Goal: Task Accomplishment & Management: Complete application form

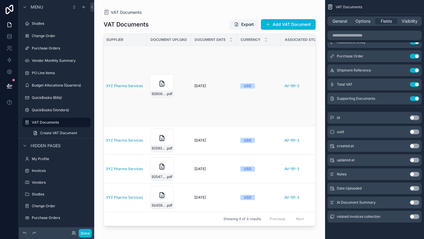
scroll to position [0, 91]
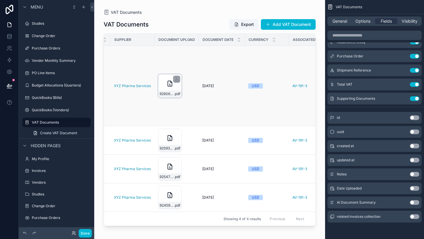
click at [172, 85] on icon "scrollable content" at bounding box center [169, 83] width 7 height 7
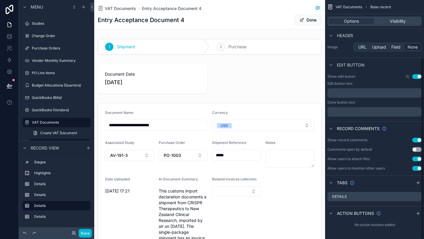
scroll to position [75, 0]
click at [48, 121] on label "VAT Documents" at bounding box center [55, 122] width 47 height 5
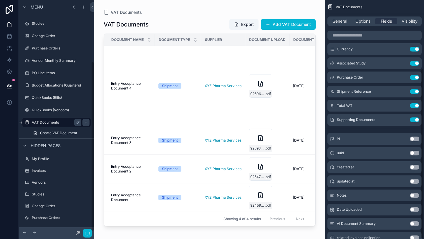
scroll to position [96, 0]
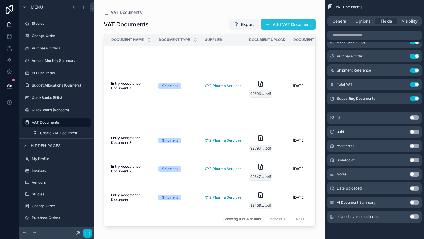
click at [281, 24] on button "Add VAT Document" at bounding box center [288, 24] width 55 height 11
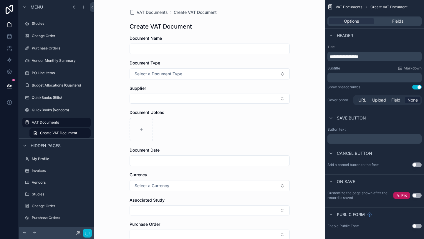
click at [173, 47] on input "scrollable content" at bounding box center [210, 49] width 160 height 8
type input "**********"
click at [186, 77] on button "Select a Document Type" at bounding box center [210, 73] width 160 height 11
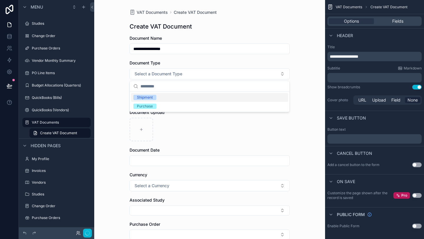
click at [150, 98] on div "Shipment" at bounding box center [145, 97] width 16 height 5
click at [154, 100] on button "Select Button" at bounding box center [210, 99] width 160 height 10
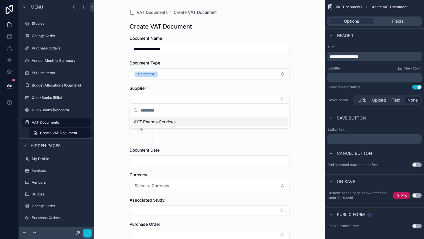
click at [154, 121] on span "XYZ Pharma Services" at bounding box center [154, 122] width 42 height 6
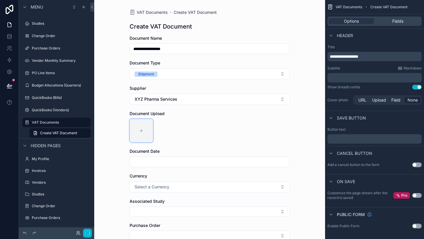
click at [145, 133] on div "scrollable content" at bounding box center [142, 131] width 24 height 24
type input "**********"
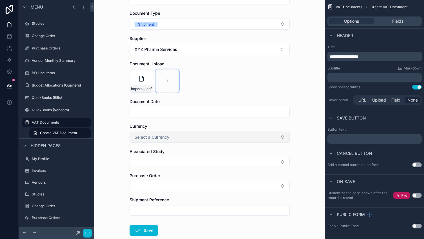
scroll to position [75, 0]
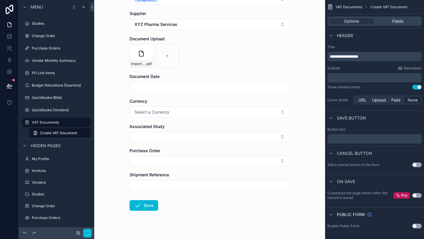
click at [171, 89] on input "scrollable content" at bounding box center [210, 87] width 160 height 8
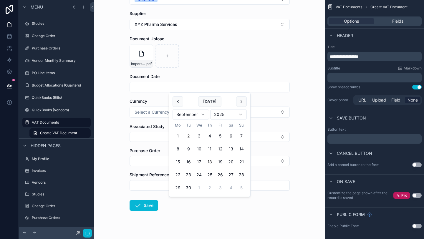
click at [210, 163] on button "18" at bounding box center [209, 162] width 11 height 11
type input "**********"
click at [157, 112] on span "Select a Currency" at bounding box center [152, 112] width 35 height 6
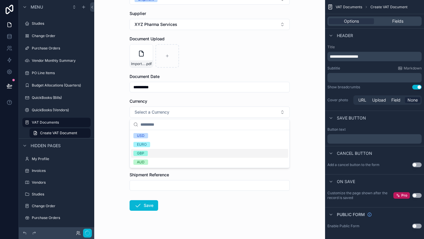
click at [143, 153] on div "GBP" at bounding box center [140, 153] width 7 height 5
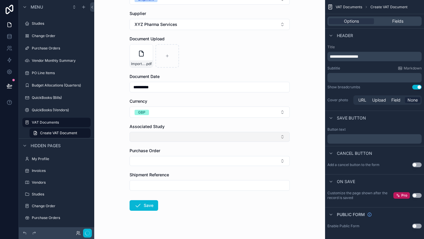
click at [149, 136] on button "Select Button" at bounding box center [210, 137] width 160 height 10
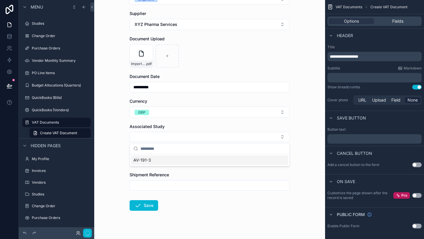
click at [147, 161] on span "AV-191-3" at bounding box center [142, 160] width 18 height 6
click at [145, 162] on button "Select Button" at bounding box center [210, 162] width 160 height 10
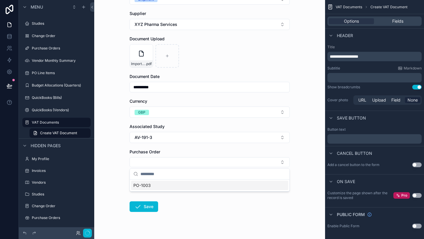
click at [147, 188] on span "PO-1003" at bounding box center [141, 185] width 17 height 6
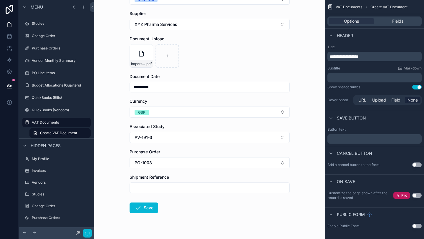
click at [147, 188] on input "scrollable content" at bounding box center [210, 188] width 160 height 8
type input "*****"
click at [149, 209] on button "Save" at bounding box center [144, 208] width 29 height 11
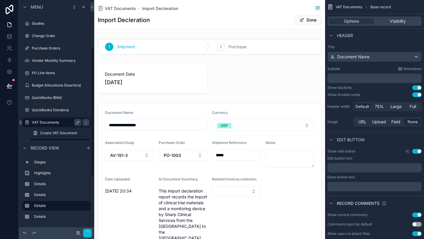
click at [52, 120] on label "VAT Documents" at bounding box center [55, 122] width 47 height 5
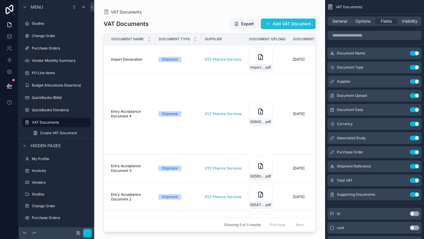
click at [277, 24] on button "Add VAT Document" at bounding box center [288, 24] width 55 height 11
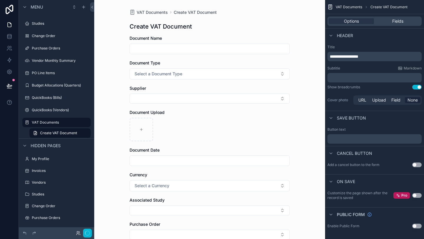
click at [185, 49] on input "scrollable content" at bounding box center [210, 49] width 160 height 8
click at [176, 74] on span "Select a Document Type" at bounding box center [159, 74] width 48 height 6
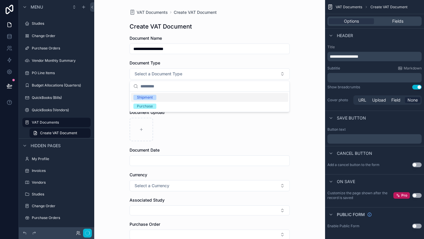
click at [166, 52] on input "**********" at bounding box center [210, 49] width 160 height 8
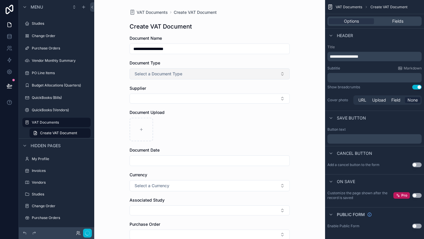
type input "**********"
click at [159, 74] on span "Select a Document Type" at bounding box center [159, 74] width 48 height 6
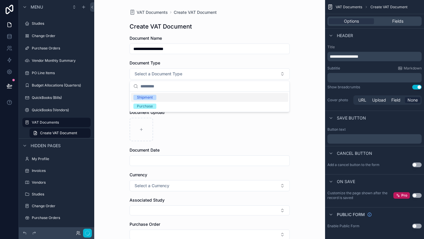
click at [148, 99] on div "Shipment" at bounding box center [145, 97] width 16 height 5
click at [148, 97] on button "Select Button" at bounding box center [210, 99] width 160 height 10
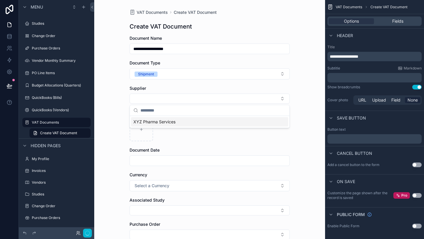
click at [149, 120] on span "XYZ Pharma Services" at bounding box center [154, 122] width 42 height 6
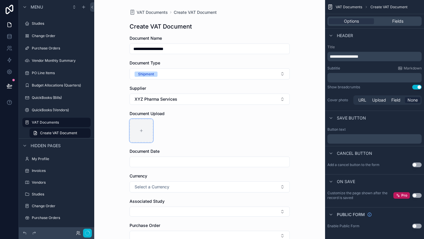
click at [143, 130] on div "scrollable content" at bounding box center [142, 131] width 24 height 24
type input "**********"
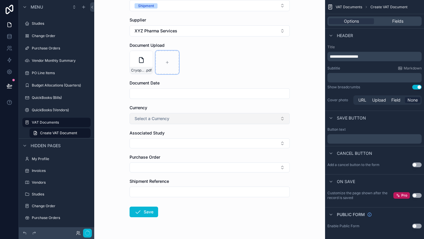
scroll to position [80, 0]
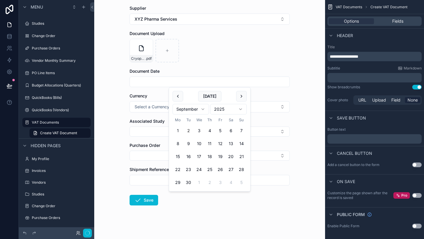
click at [157, 84] on input "scrollable content" at bounding box center [210, 82] width 160 height 8
click at [210, 169] on button "25" at bounding box center [209, 169] width 11 height 11
type input "**********"
click at [158, 135] on button "Select Button" at bounding box center [210, 132] width 160 height 10
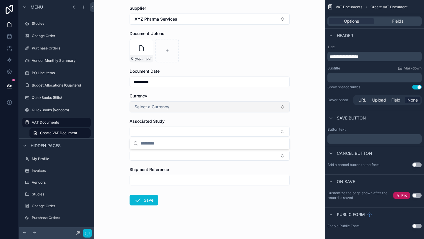
click at [163, 109] on span "Select a Currency" at bounding box center [152, 107] width 35 height 6
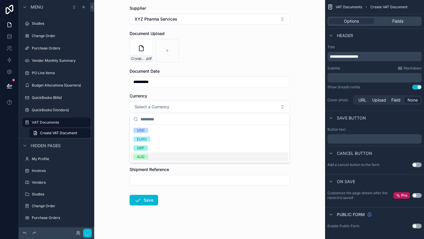
click at [142, 155] on div "AUD" at bounding box center [141, 156] width 8 height 5
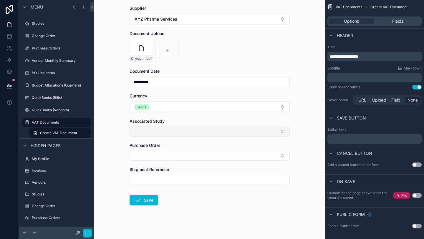
click at [147, 135] on button "Select Button" at bounding box center [210, 132] width 160 height 10
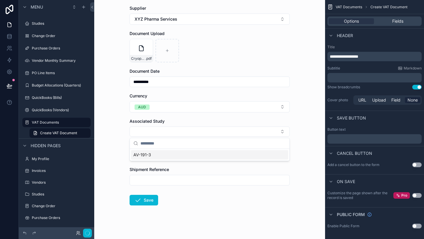
click at [146, 153] on span "AV-191-3" at bounding box center [142, 155] width 18 height 6
click at [147, 157] on button "Select Button" at bounding box center [210, 157] width 160 height 10
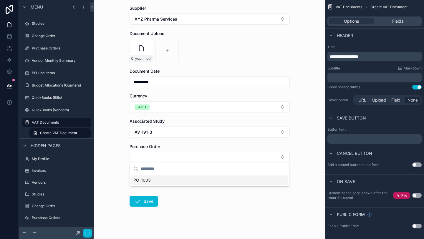
click at [150, 182] on span "PO-1003" at bounding box center [141, 180] width 17 height 6
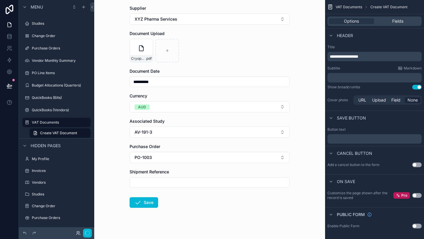
click at [150, 182] on input "scrollable content" at bounding box center [210, 182] width 160 height 8
type input "*****"
click at [148, 204] on button "Save" at bounding box center [144, 202] width 29 height 11
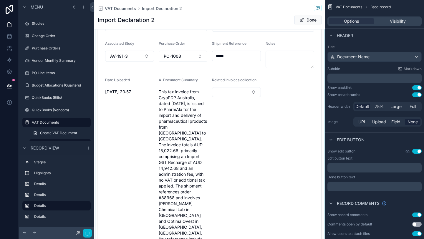
scroll to position [80, 0]
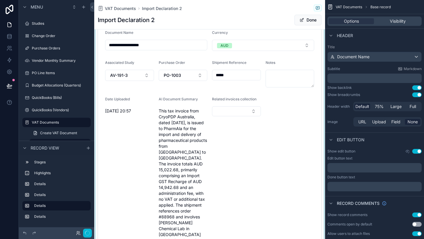
click at [291, 139] on div "scrollable content" at bounding box center [209, 158] width 231 height 275
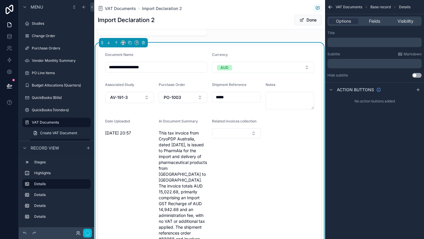
scroll to position [0, 0]
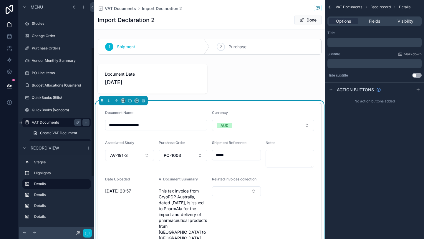
click at [50, 122] on label "VAT Documents" at bounding box center [55, 122] width 47 height 5
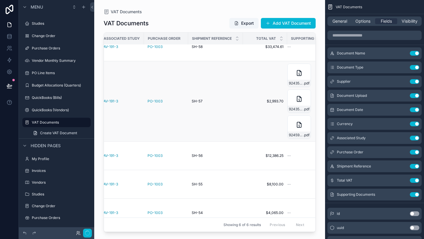
scroll to position [50, 280]
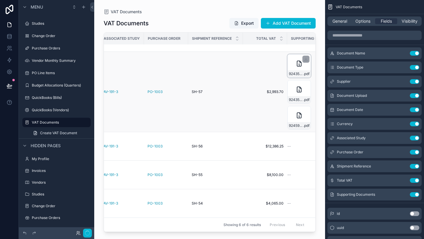
click at [297, 66] on icon "scrollable content" at bounding box center [299, 63] width 7 height 7
